Goal: Information Seeking & Learning: Learn about a topic

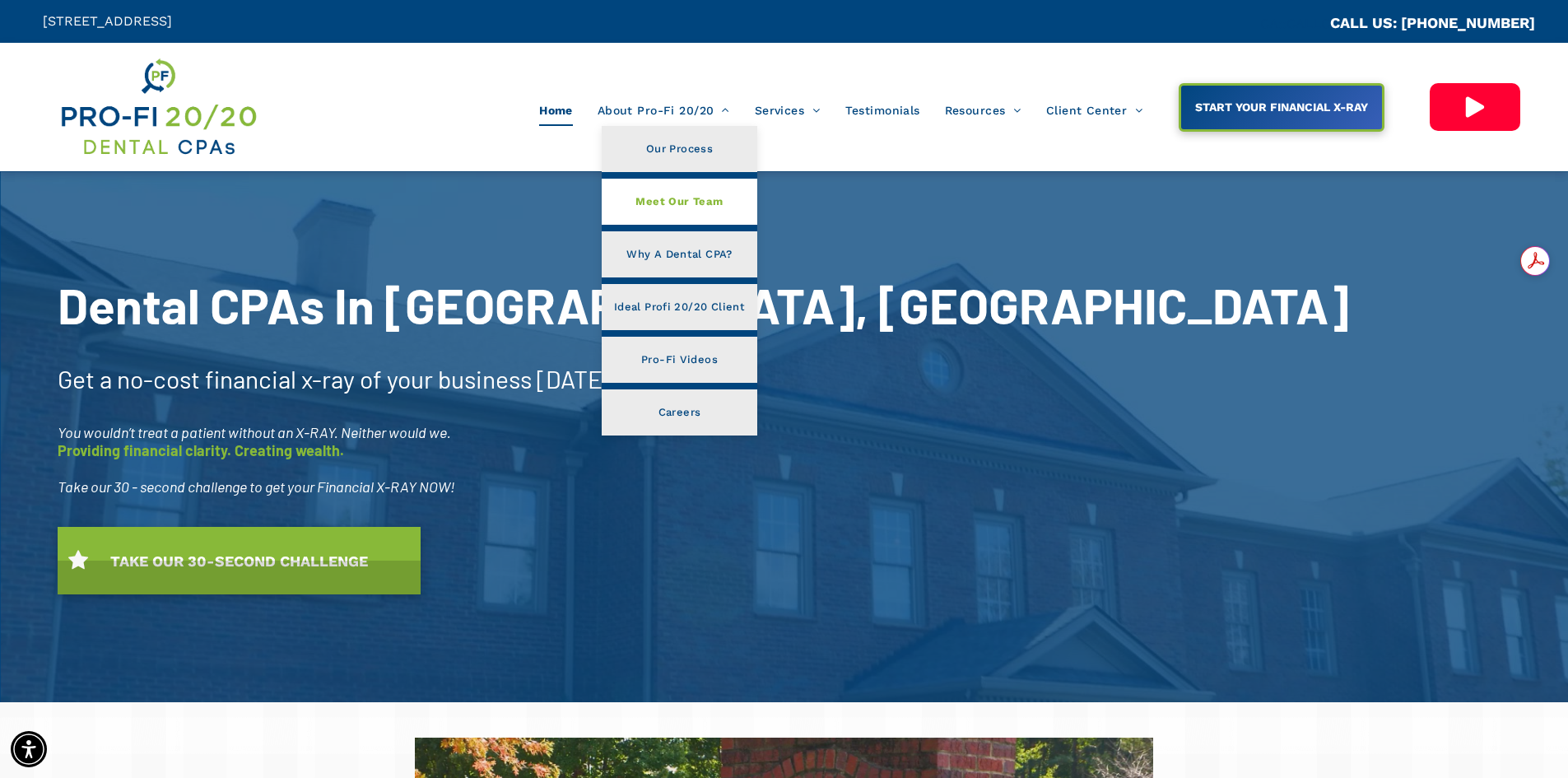
click at [688, 202] on span "Meet Our Team" at bounding box center [679, 202] width 87 height 21
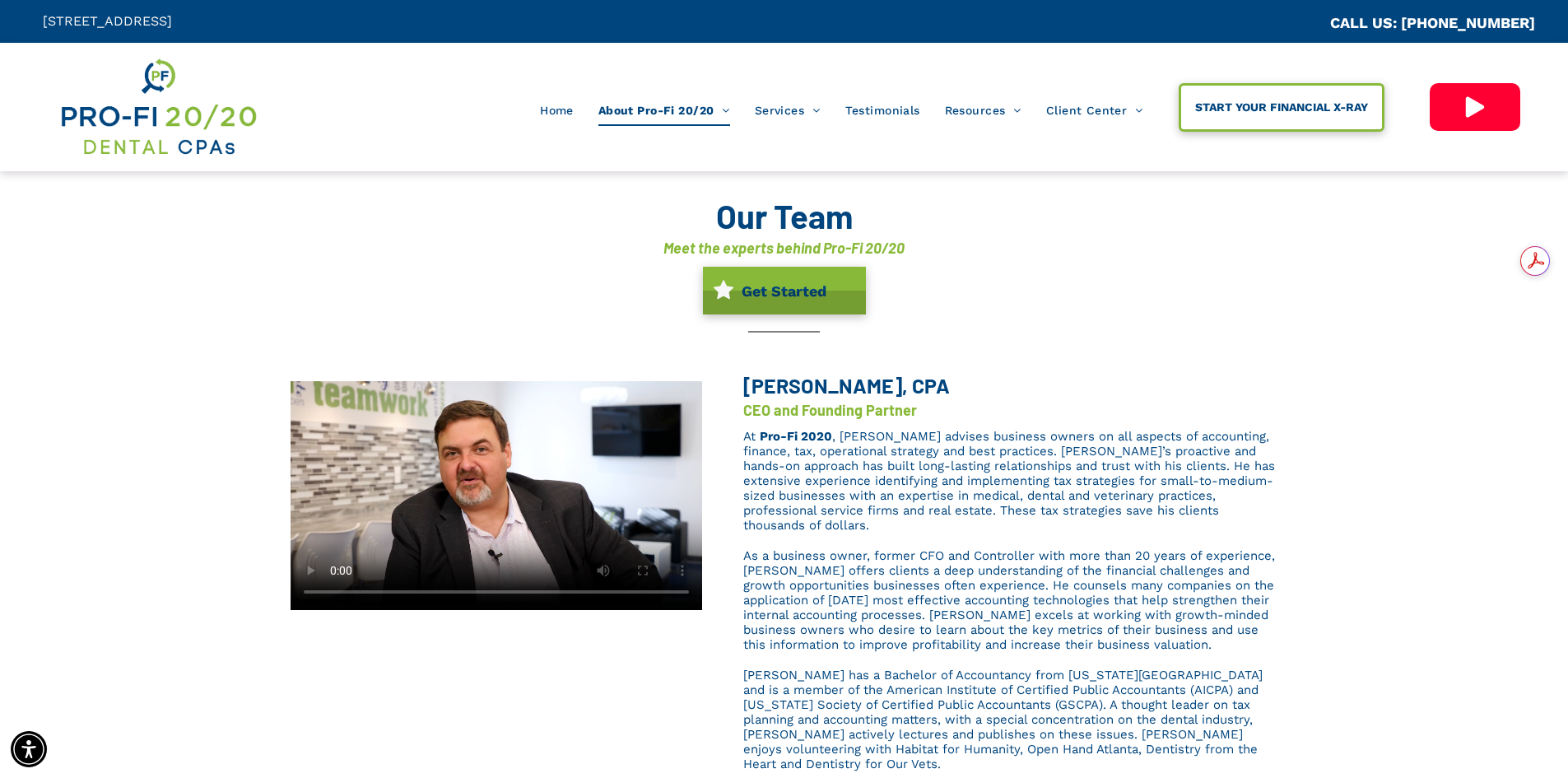
click at [1268, 123] on link "START YOUR FINANCIAL X-RAY" at bounding box center [1281, 107] width 206 height 49
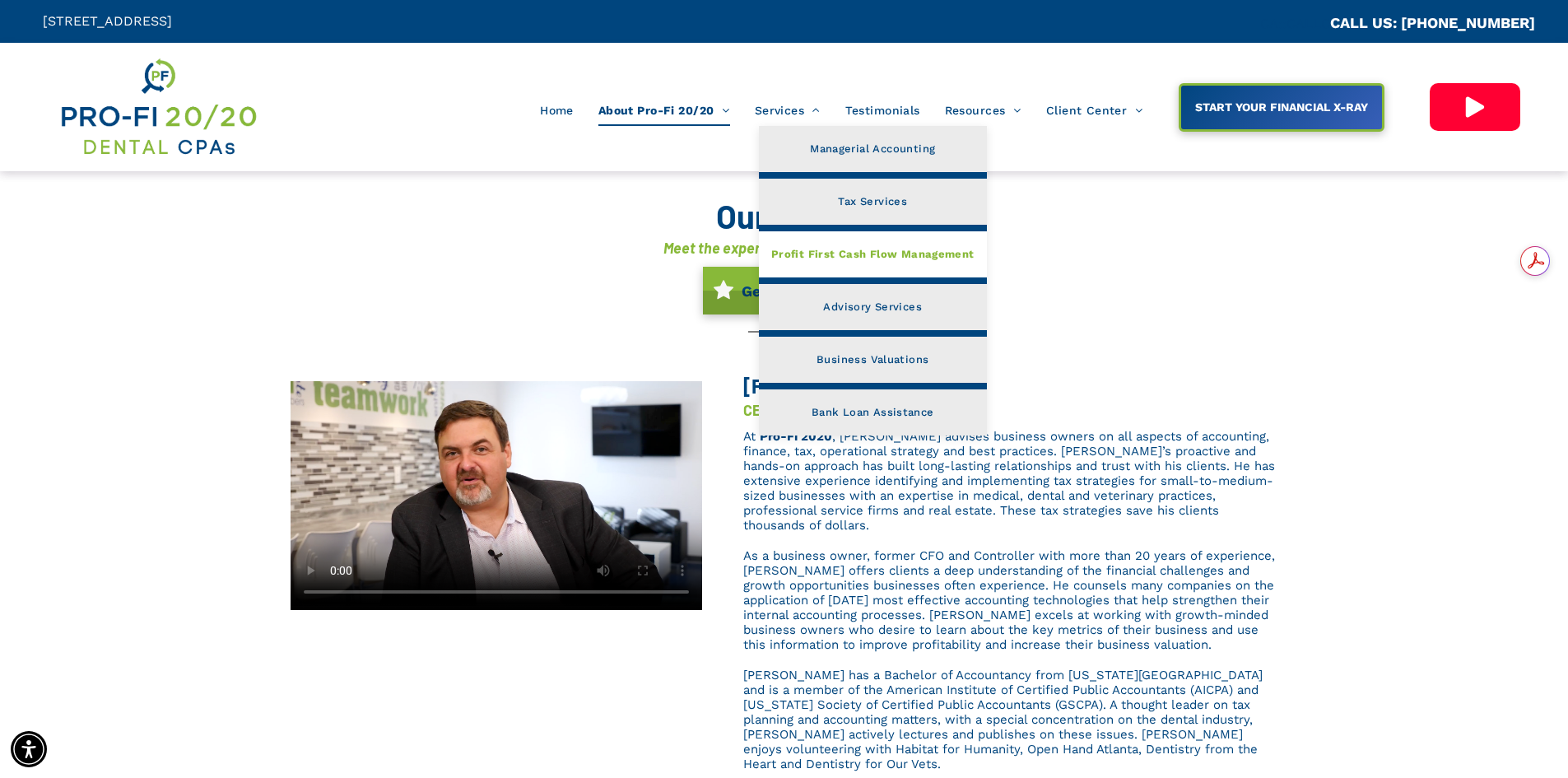
click at [871, 250] on span "Profit First Cash Flow Management" at bounding box center [873, 254] width 203 height 21
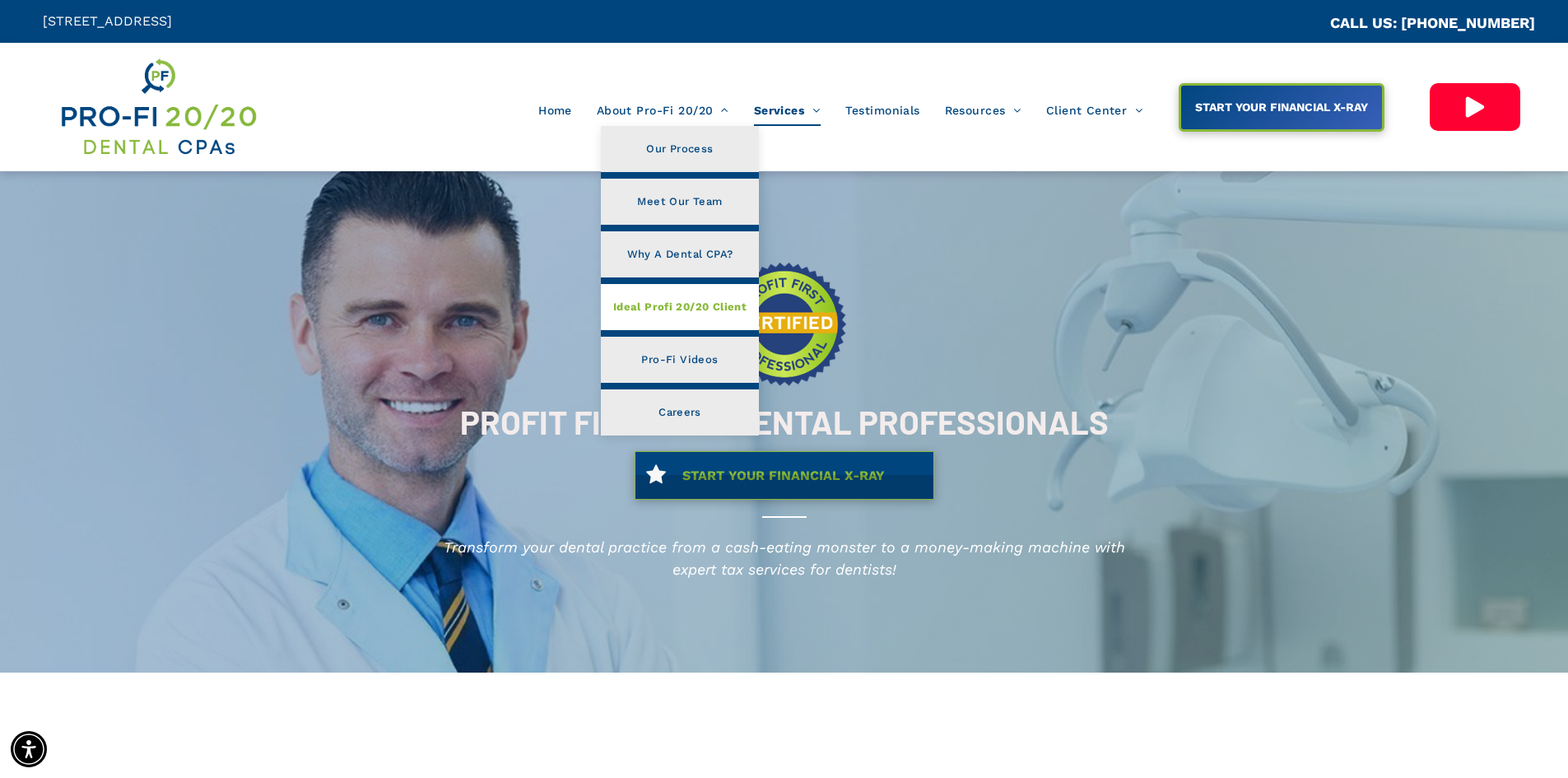
click at [702, 302] on span "Ideal Profi 20/20 Client" at bounding box center [680, 307] width 133 height 21
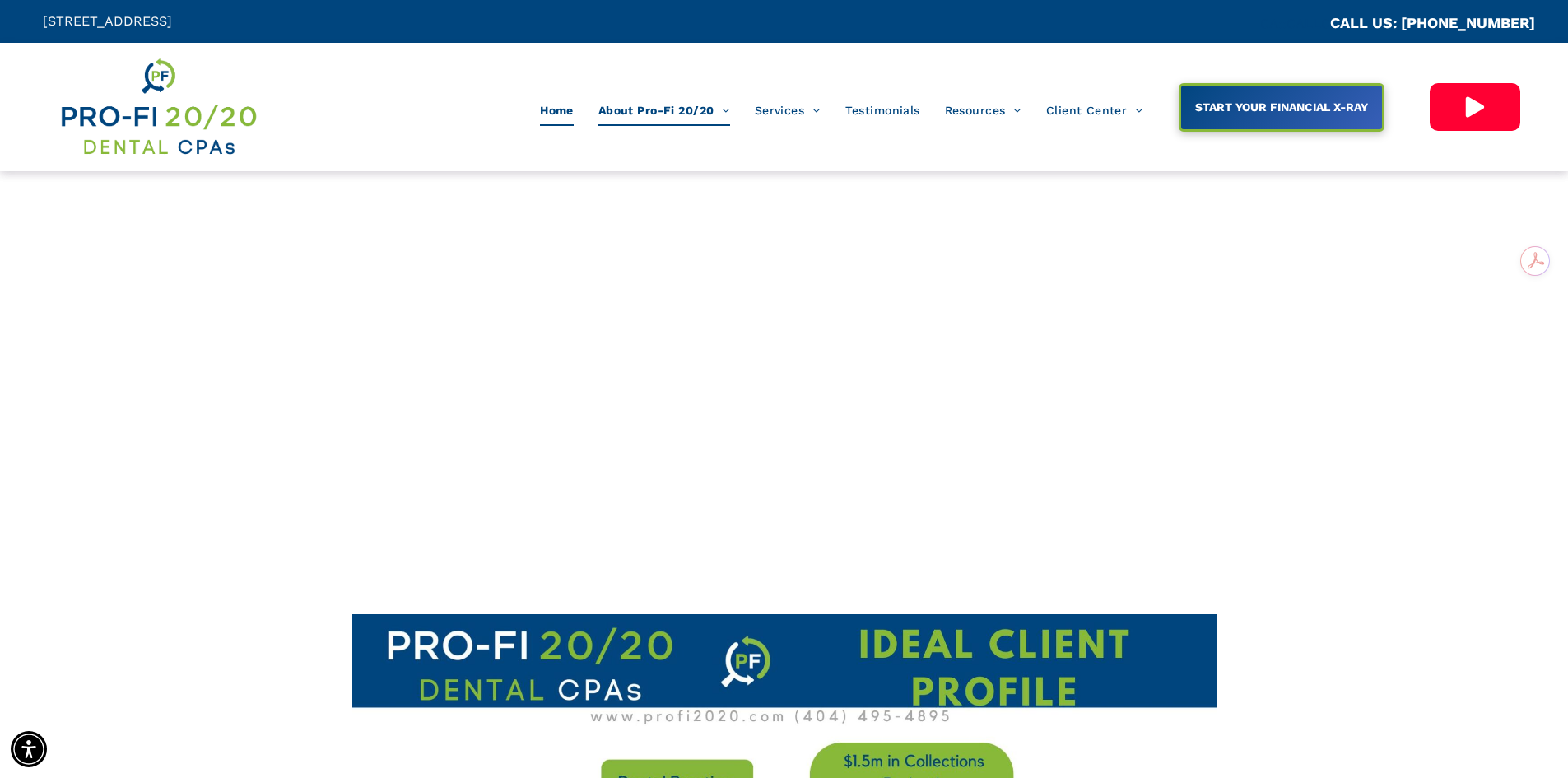
click at [549, 109] on span "Home" at bounding box center [557, 110] width 34 height 31
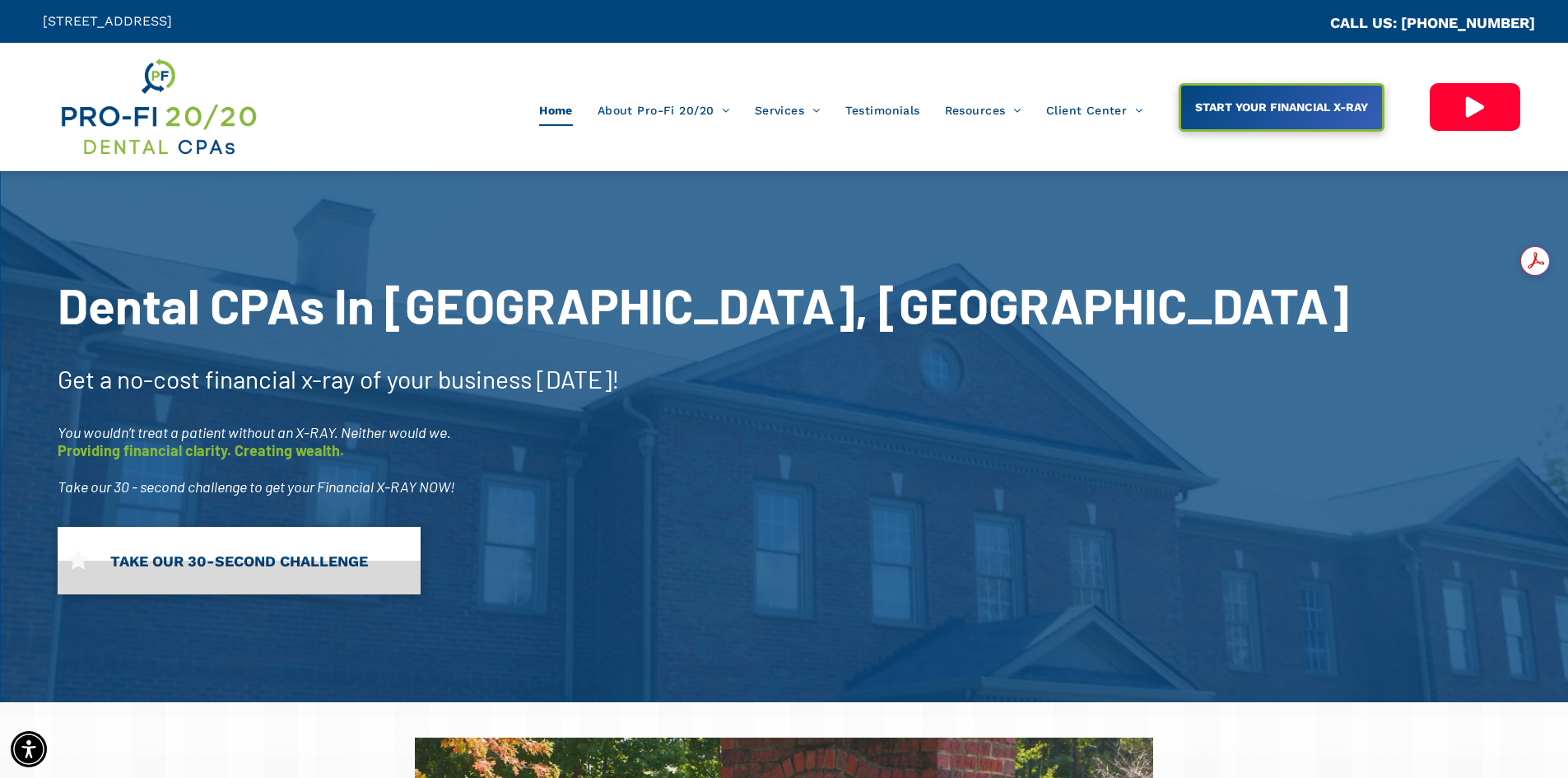
click at [229, 569] on link "TAKE OUR 30-SECOND CHALLENGE" at bounding box center [239, 560] width 363 height 67
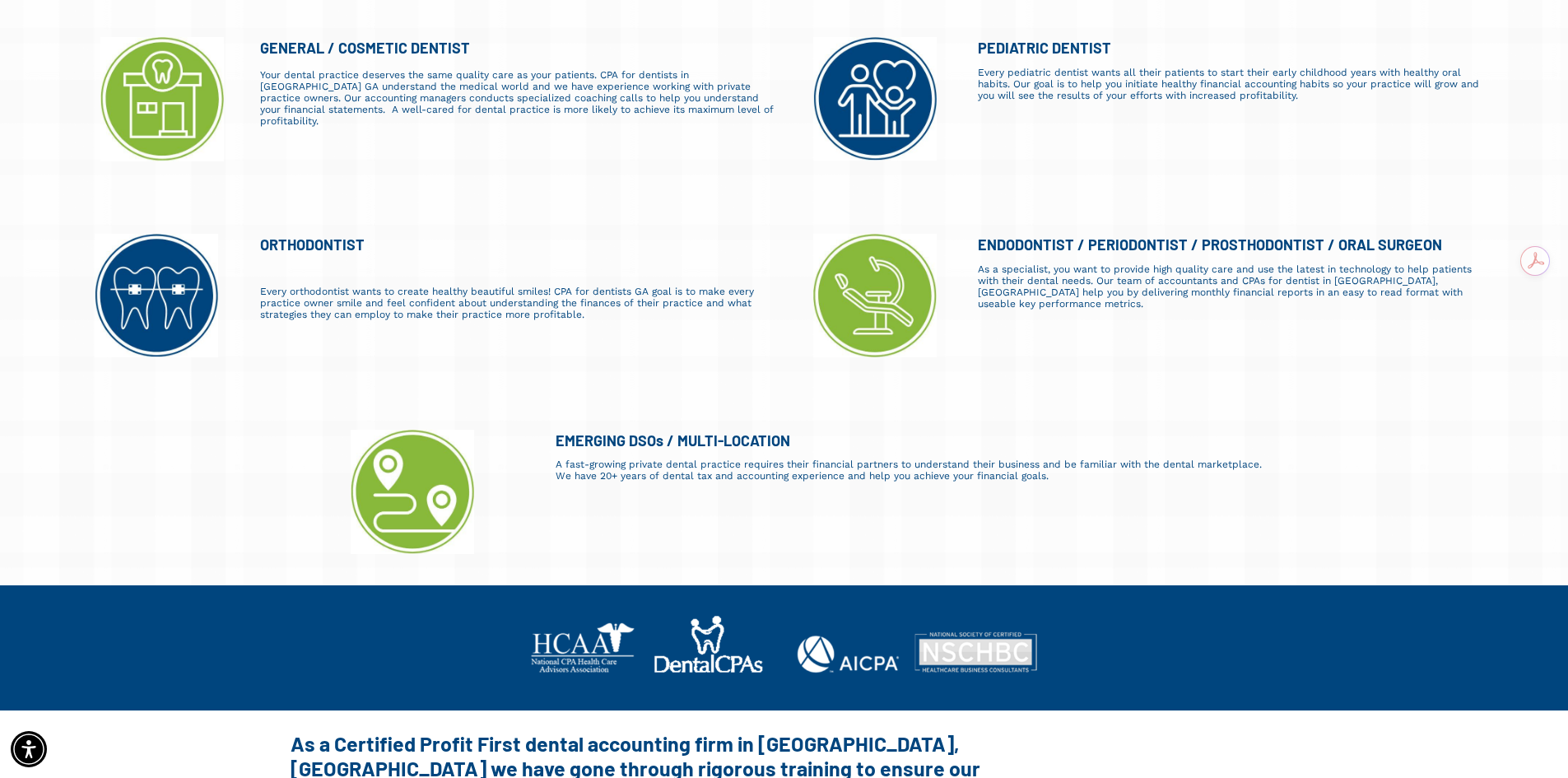
scroll to position [1421, 0]
